Goal: Find specific page/section: Find specific page/section

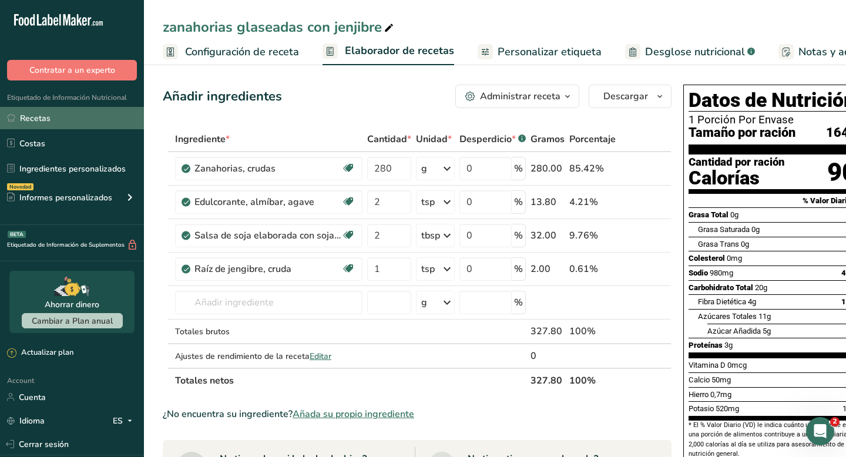
click at [33, 120] on link "Recetas" at bounding box center [72, 118] width 144 height 22
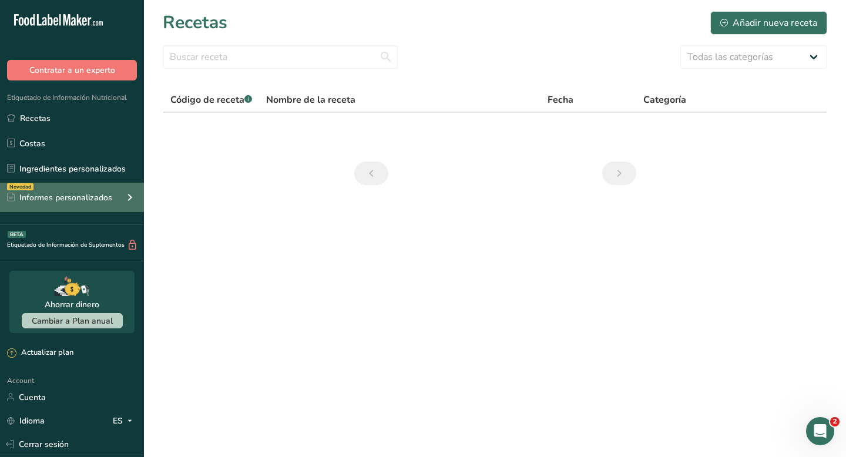
click at [61, 198] on div "Informes personalizados" at bounding box center [59, 198] width 105 height 12
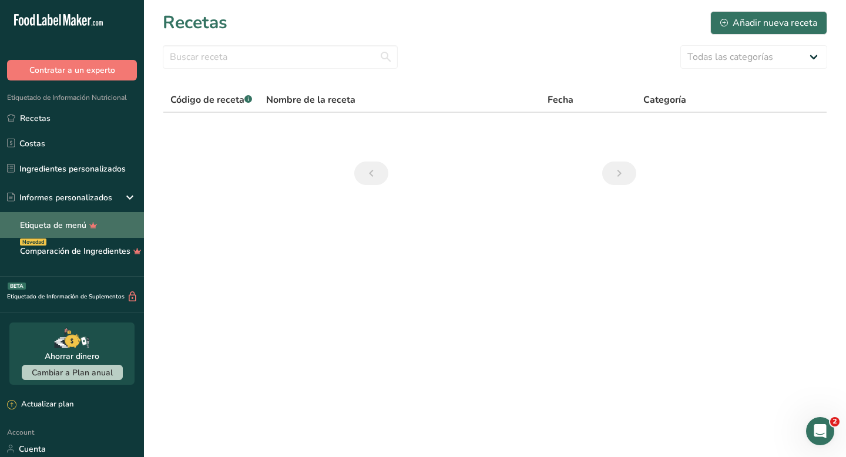
click at [65, 222] on link "Etiqueta de menú" at bounding box center [72, 225] width 144 height 26
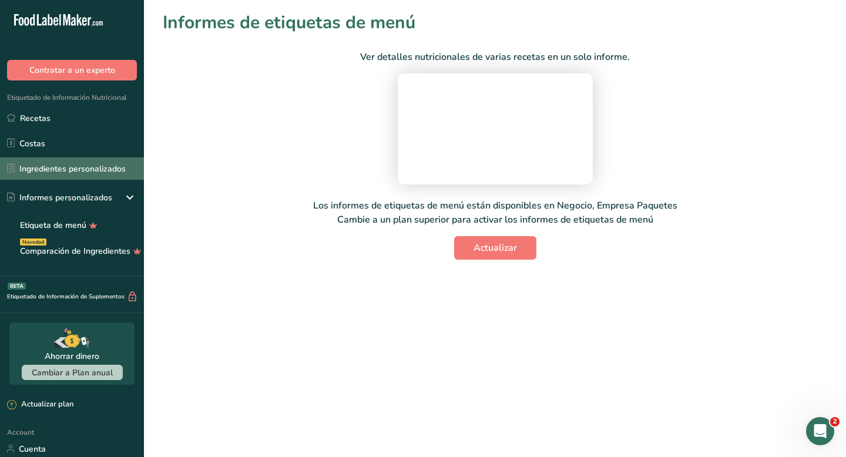
click at [100, 176] on link "Ingredientes personalizados" at bounding box center [72, 168] width 144 height 22
